Goal: Task Accomplishment & Management: Manage account settings

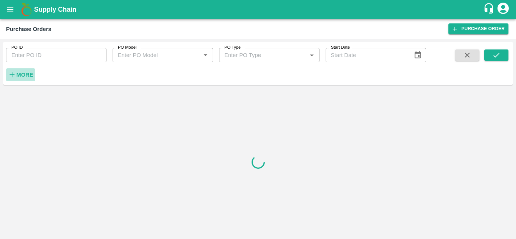
click at [21, 76] on strong "More" at bounding box center [24, 75] width 17 height 6
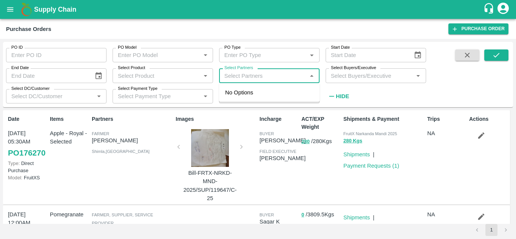
click at [262, 72] on input "Select Partners" at bounding box center [262, 76] width 83 height 10
paste input "[PERSON_NAME] [PERSON_NAME]"
type input "[PERSON_NAME] [PERSON_NAME]"
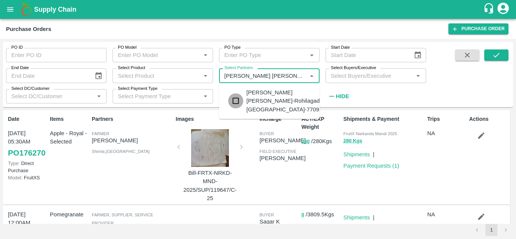
click at [234, 102] on input "checkbox" at bounding box center [235, 100] width 15 height 15
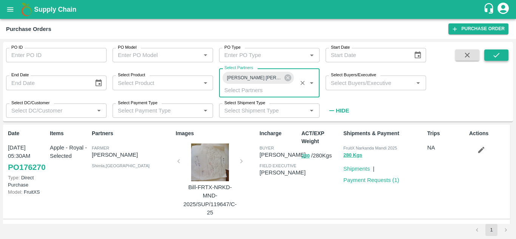
click at [497, 52] on icon "submit" at bounding box center [496, 55] width 8 height 8
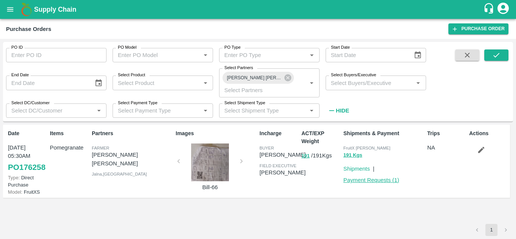
click at [381, 183] on link "Payment Requests ( 1 )" at bounding box center [371, 180] width 56 height 6
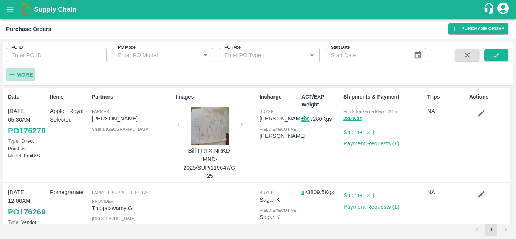
click at [20, 75] on strong "More" at bounding box center [24, 75] width 17 height 6
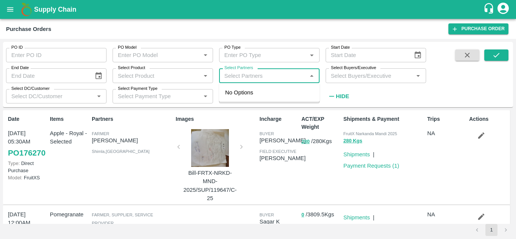
click at [277, 78] on input "Select Partners" at bounding box center [262, 76] width 83 height 10
paste input "[PERSON_NAME] [PERSON_NAME]"
type input "[PERSON_NAME] [PERSON_NAME]"
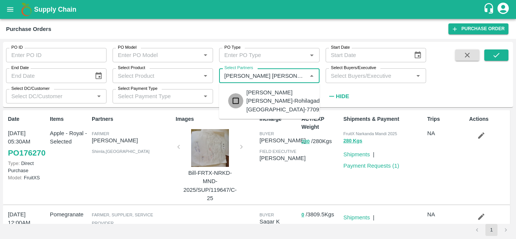
click at [236, 105] on input "checkbox" at bounding box center [235, 100] width 15 height 15
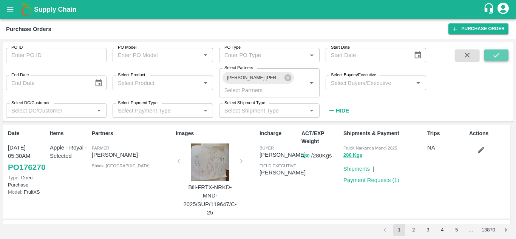
click at [490, 53] on button "submit" at bounding box center [496, 54] width 24 height 11
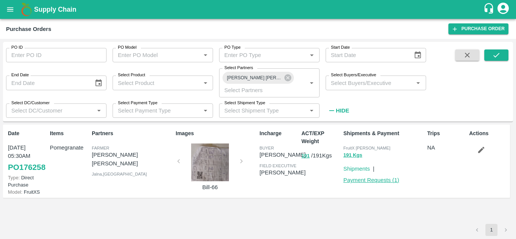
click at [359, 180] on link "Payment Requests ( 1 )" at bounding box center [371, 180] width 56 height 6
